Goal: Manage account settings

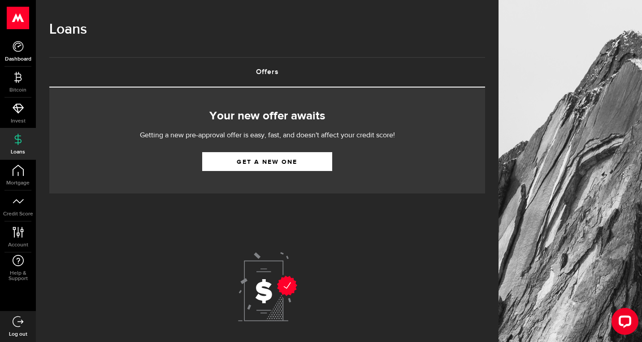
click at [21, 53] on link "Dashboard" at bounding box center [18, 51] width 36 height 31
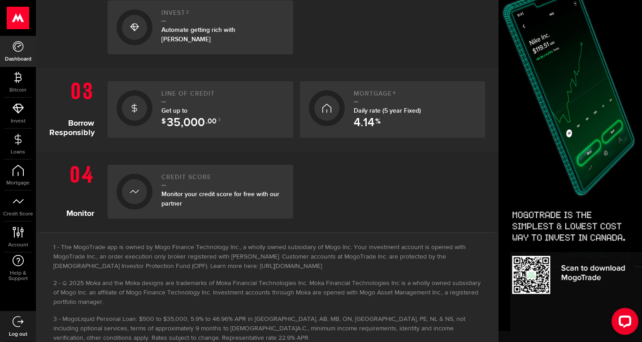
scroll to position [359, 0]
click at [17, 83] on link "Bitcoin" at bounding box center [18, 82] width 36 height 31
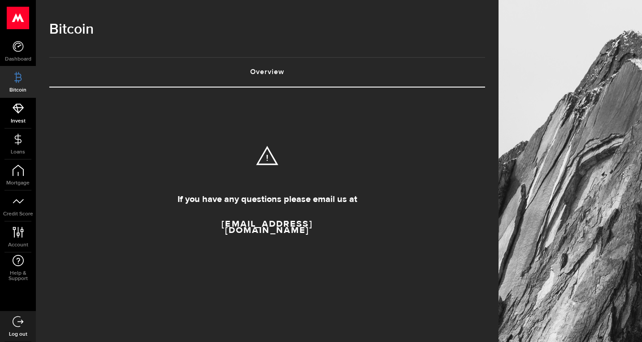
click at [17, 115] on link "Invest" at bounding box center [18, 113] width 36 height 31
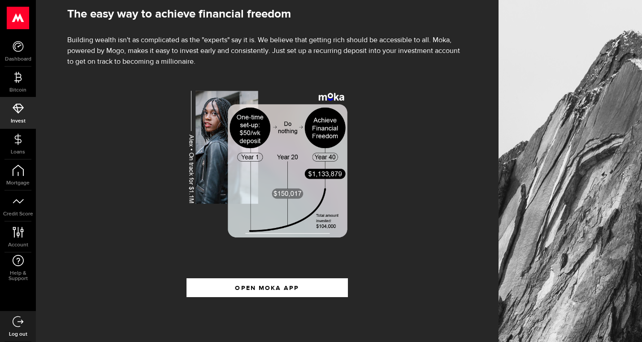
scroll to position [111, 0]
click at [19, 147] on link "Loans" at bounding box center [18, 144] width 36 height 31
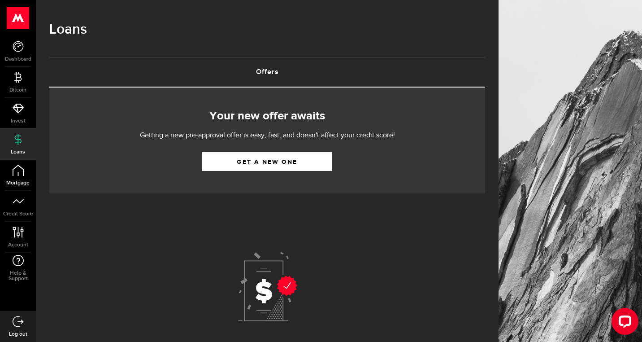
click at [24, 176] on link "Mortgage" at bounding box center [18, 175] width 36 height 31
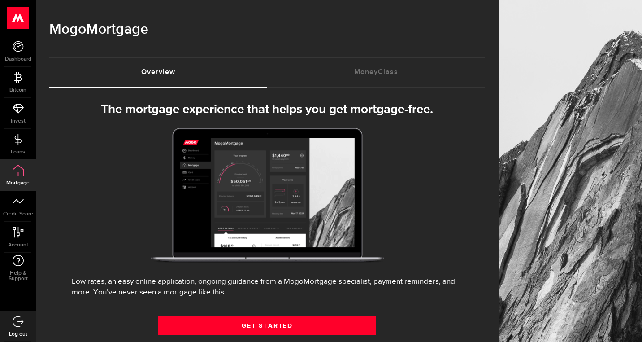
select select "3knYdhfXw4iYoq2m0WGQES"
click at [22, 207] on link "Credit Score" at bounding box center [18, 206] width 36 height 31
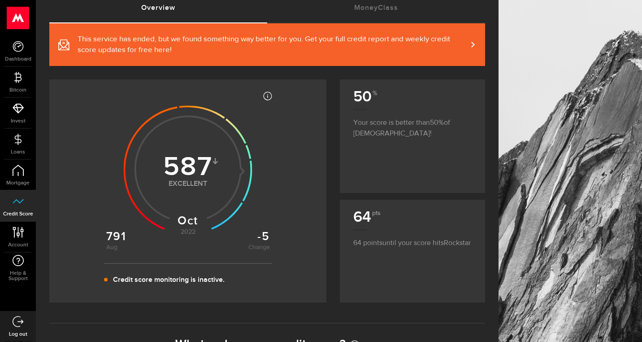
scroll to position [75, 0]
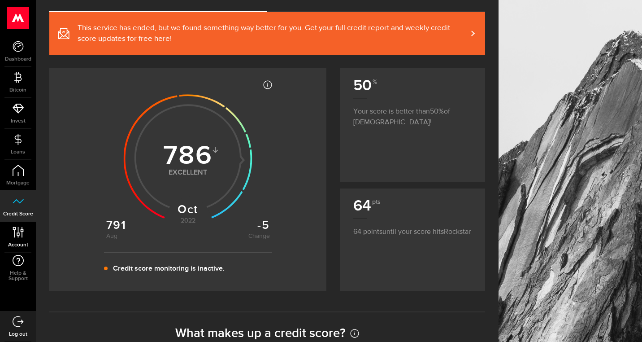
click at [19, 239] on link "Account Compte" at bounding box center [18, 237] width 36 height 31
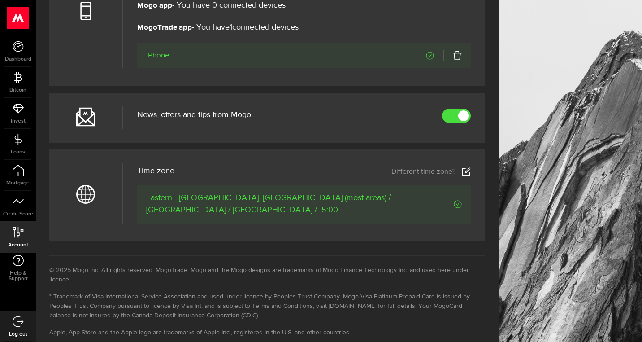
scroll to position [409, 0]
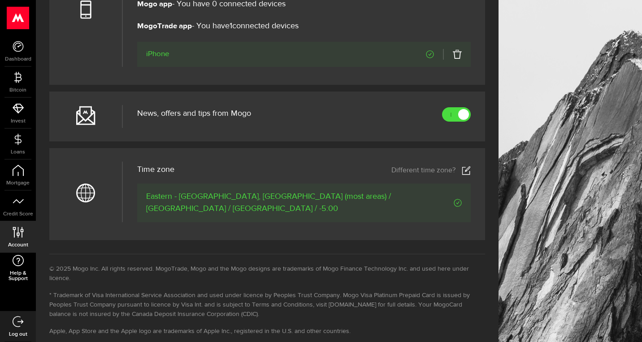
click at [19, 266] on link "Help & Support" at bounding box center [18, 268] width 36 height 31
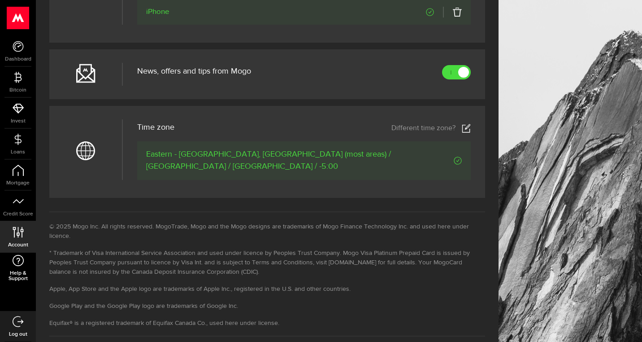
scroll to position [459, 0]
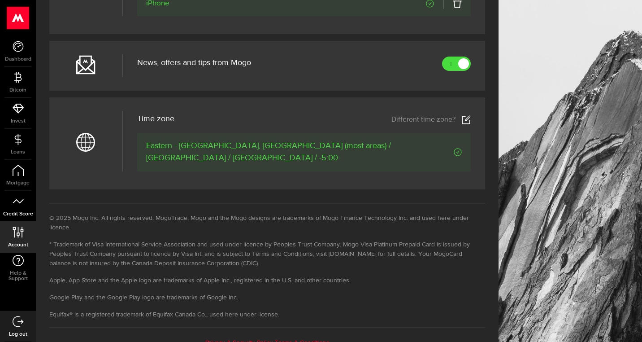
click at [17, 203] on icon at bounding box center [18, 201] width 11 height 11
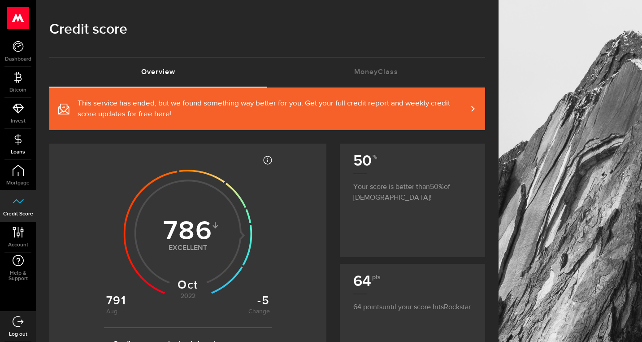
click at [17, 144] on icon at bounding box center [18, 139] width 11 height 11
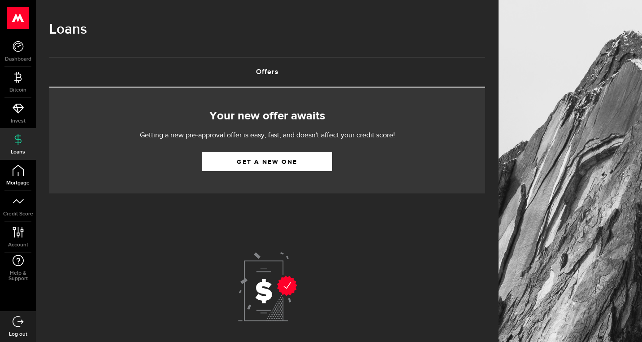
click at [22, 178] on link "Mortgage" at bounding box center [18, 175] width 36 height 31
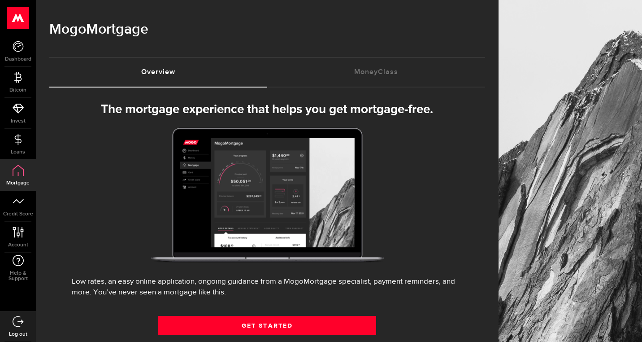
select select "3knYdhfXw4iYoq2m0WGQES"
click at [17, 118] on span "Invest" at bounding box center [18, 120] width 36 height 5
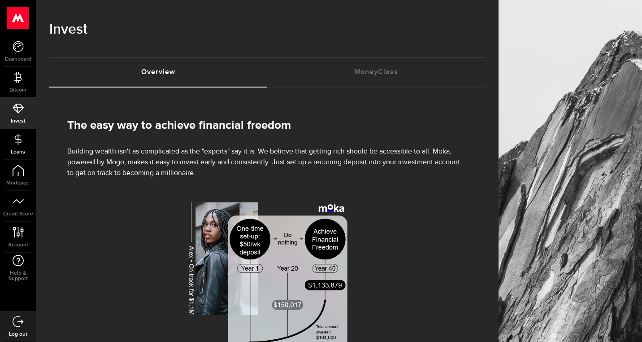
click at [20, 144] on icon at bounding box center [18, 139] width 11 height 11
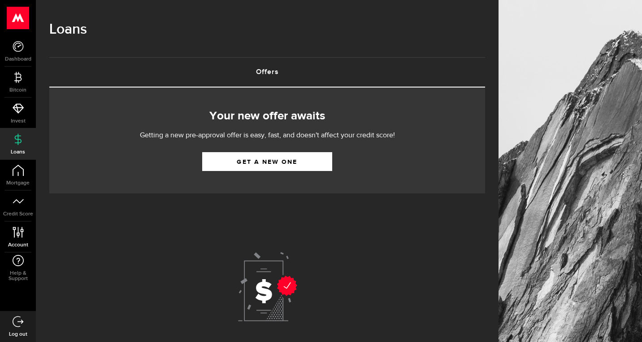
click at [16, 240] on link "Account Compte" at bounding box center [18, 237] width 36 height 31
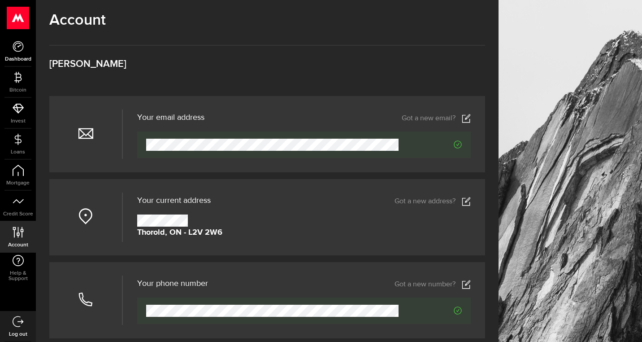
click at [17, 54] on link "Dashboard" at bounding box center [18, 51] width 36 height 31
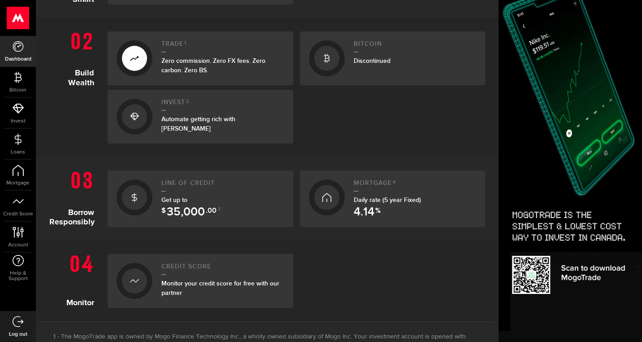
scroll to position [272, 0]
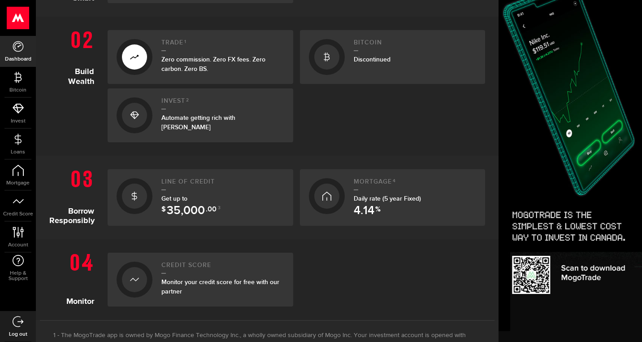
click at [187, 200] on span "Get up to $ 35,000 .00 3" at bounding box center [190, 203] width 59 height 17
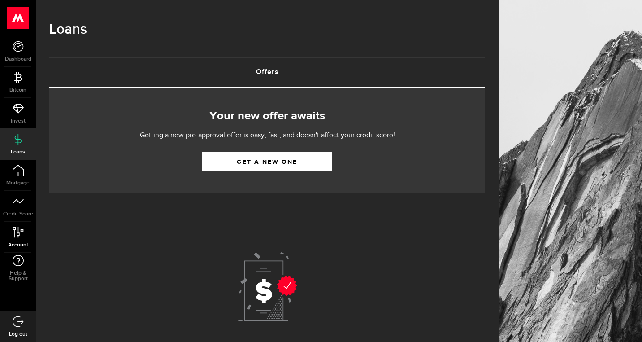
click at [21, 238] on link "Account Compte" at bounding box center [18, 237] width 36 height 31
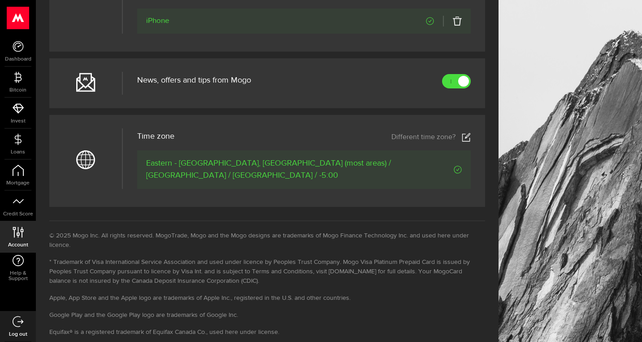
scroll to position [443, 0]
click at [201, 83] on span "News, offers and tips from Mogo" at bounding box center [194, 79] width 114 height 8
click at [453, 87] on link at bounding box center [456, 80] width 29 height 14
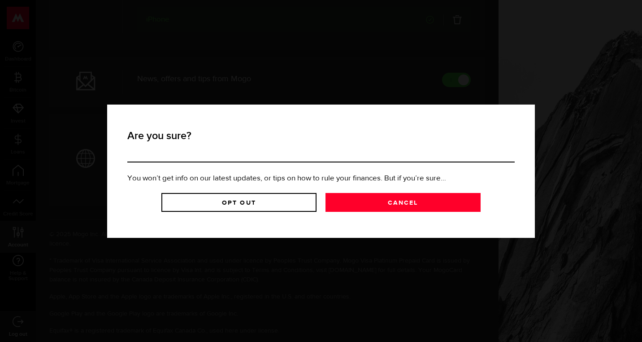
click at [331, 288] on div "Are you sure? You won’t get info on our latest updates, or tips on how to rule …" at bounding box center [321, 171] width 642 height 342
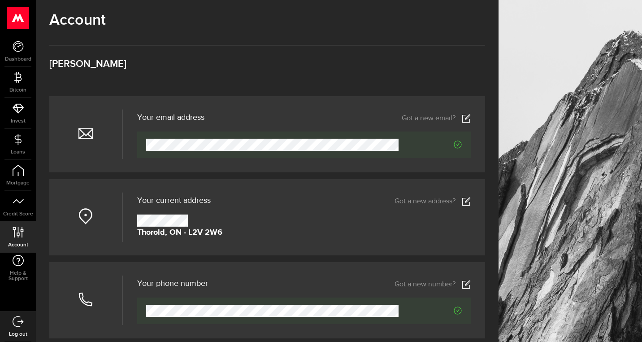
scroll to position [0, 0]
click at [17, 19] on use at bounding box center [18, 18] width 22 height 22
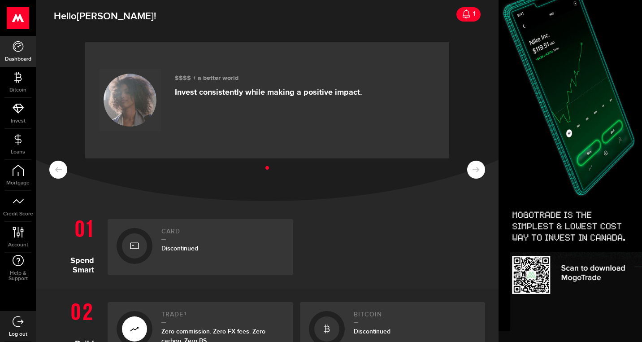
click at [17, 326] on icon at bounding box center [18, 321] width 11 height 11
